Goal: Check status: Check status

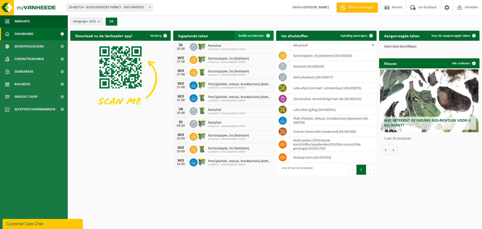
click at [268, 35] on span at bounding box center [268, 36] width 10 height 10
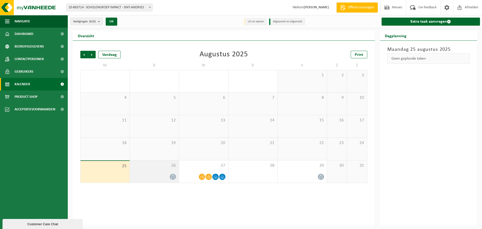
click at [173, 175] on icon at bounding box center [173, 176] width 4 height 4
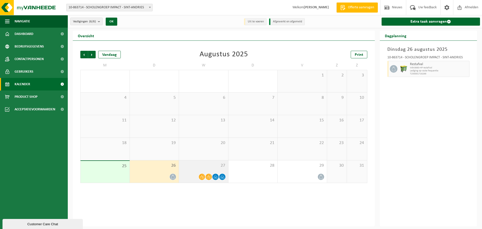
click at [201, 175] on icon at bounding box center [202, 176] width 4 height 4
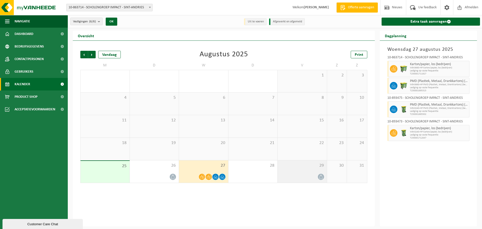
click at [321, 176] on icon at bounding box center [321, 176] width 4 height 4
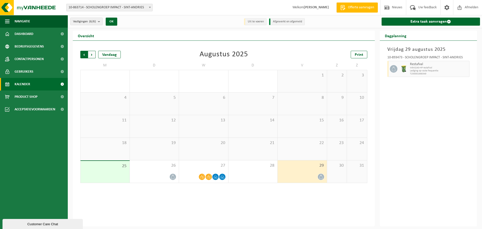
click at [91, 54] on span "Volgende" at bounding box center [92, 55] width 8 height 8
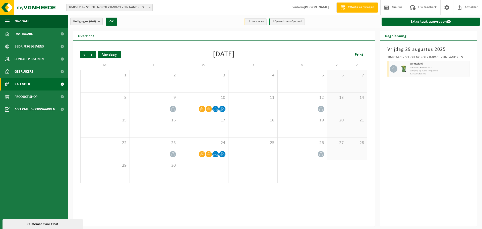
click at [110, 54] on div "Vandaag" at bounding box center [109, 55] width 23 height 8
